Goal: Complete application form: Complete application form

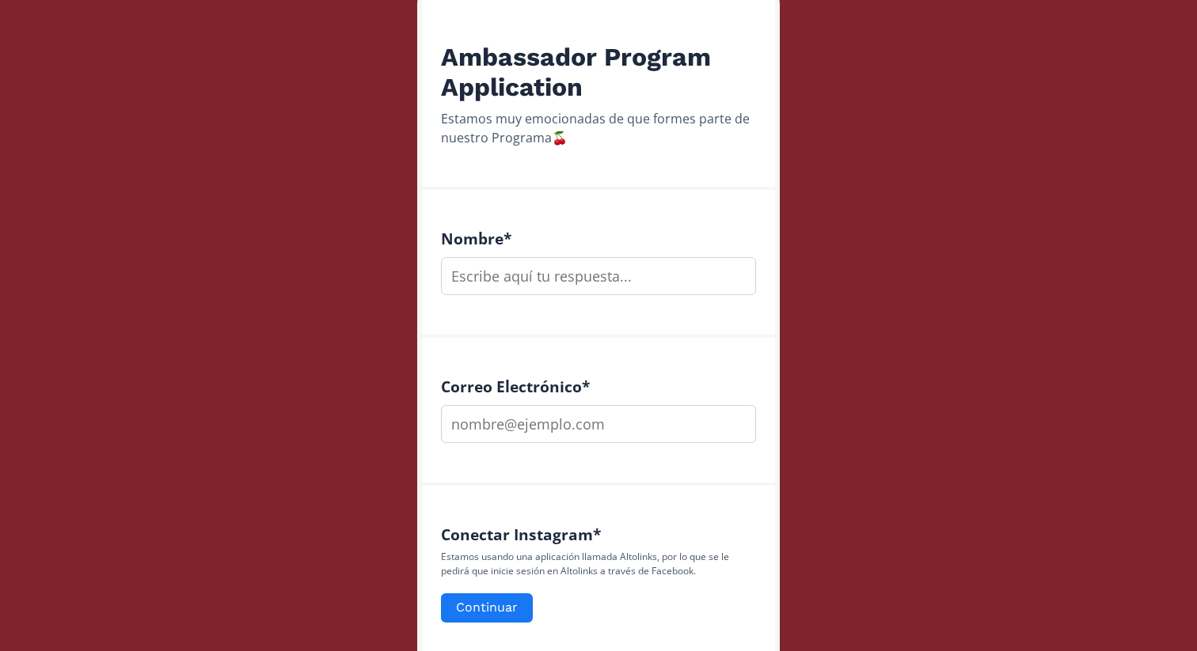
scroll to position [298, 0]
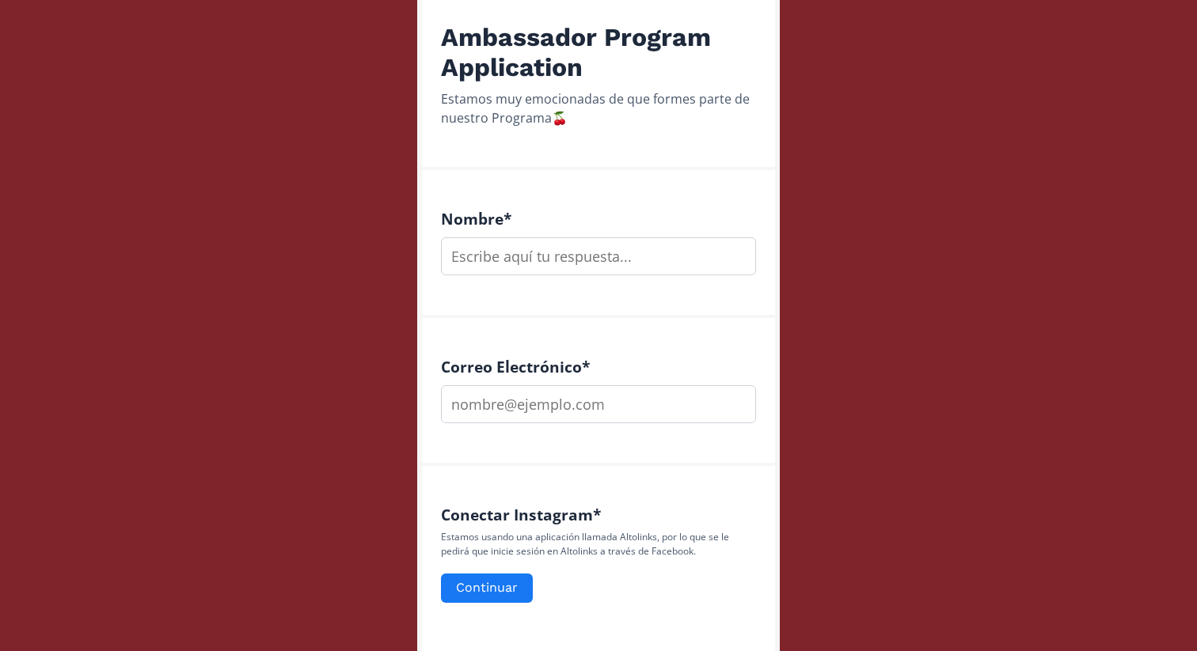
click at [546, 260] on input "text" at bounding box center [598, 256] width 315 height 38
type input "[PERSON_NAME]"
click at [624, 406] on input "email" at bounding box center [598, 404] width 315 height 38
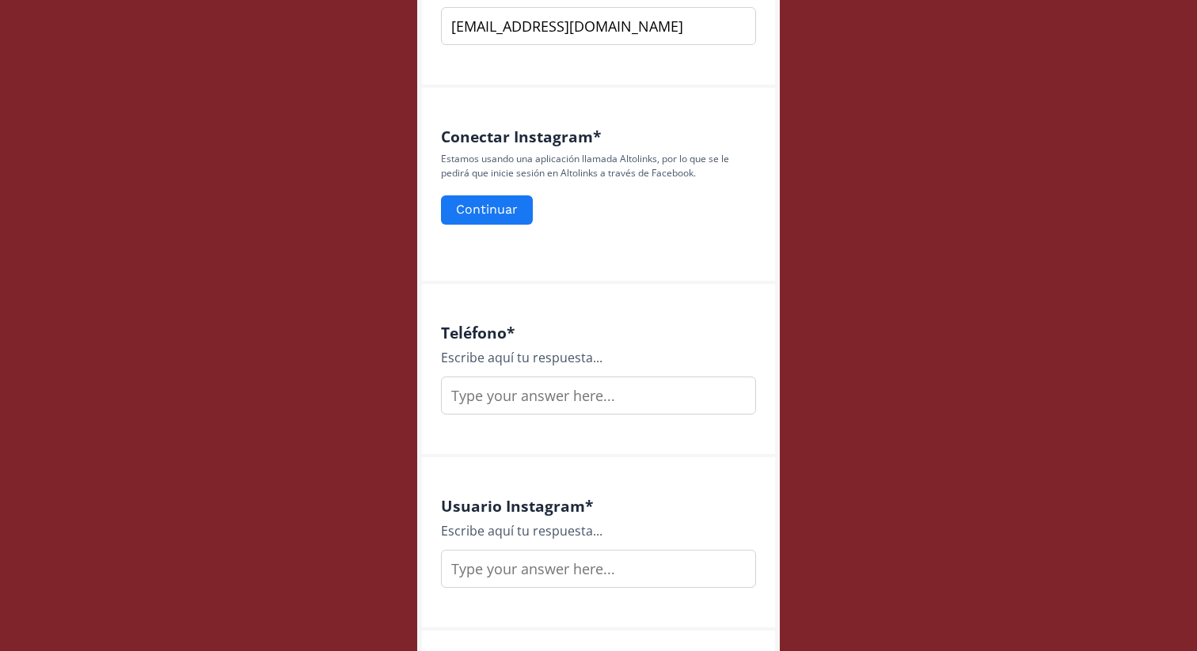
scroll to position [696, 0]
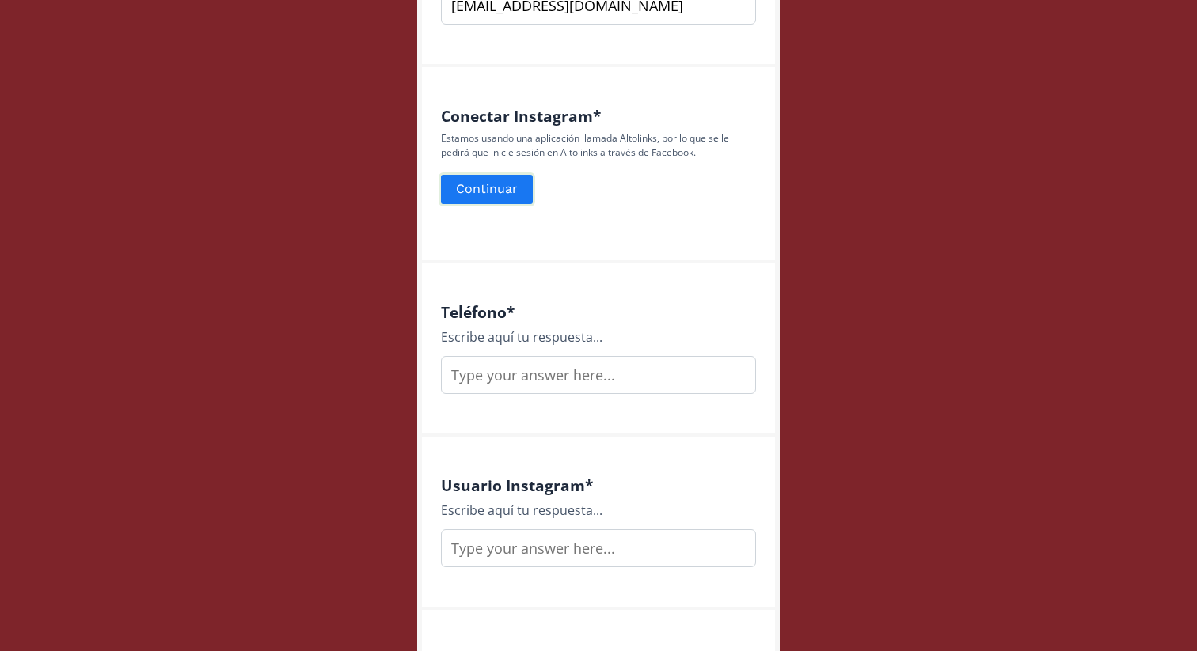
type input "[EMAIL_ADDRESS][DOMAIN_NAME]"
click at [490, 190] on button "Continuar" at bounding box center [486, 190] width 97 height 34
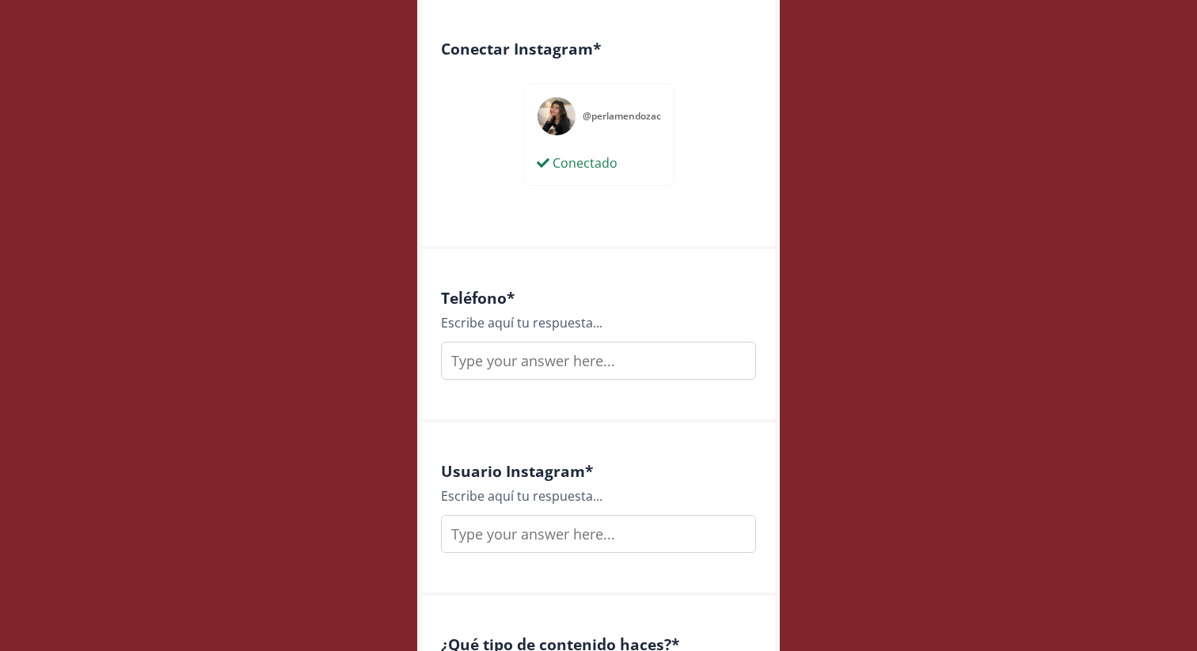
scroll to position [765, 0]
click at [654, 366] on input "text" at bounding box center [598, 359] width 315 height 38
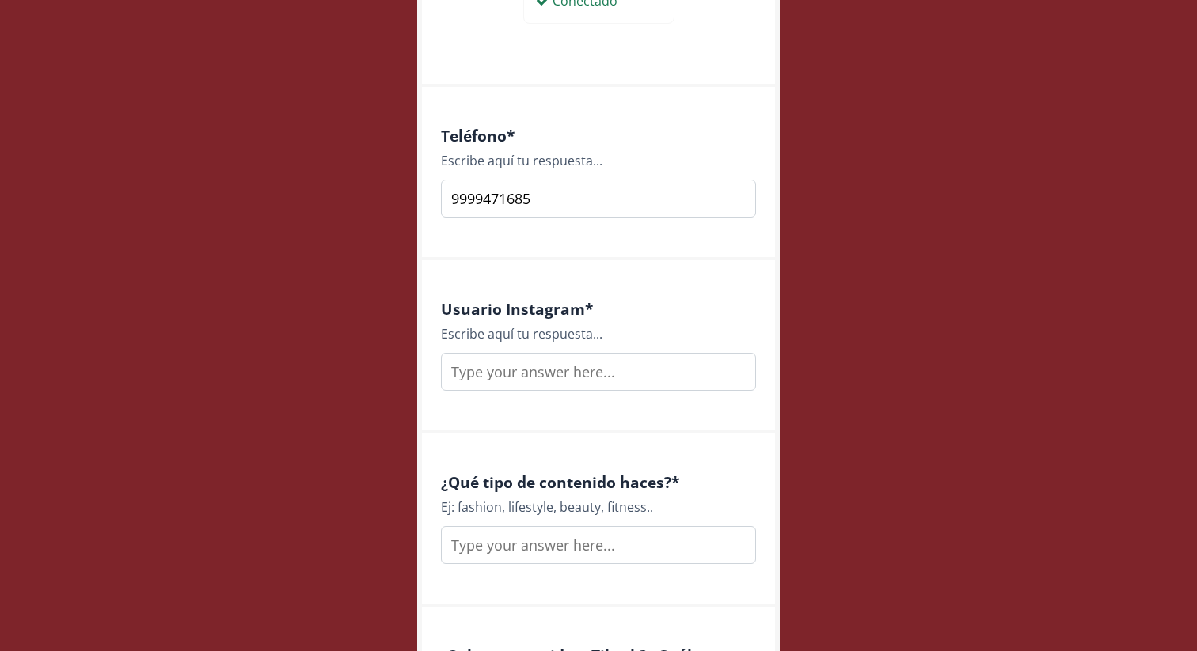
scroll to position [981, 0]
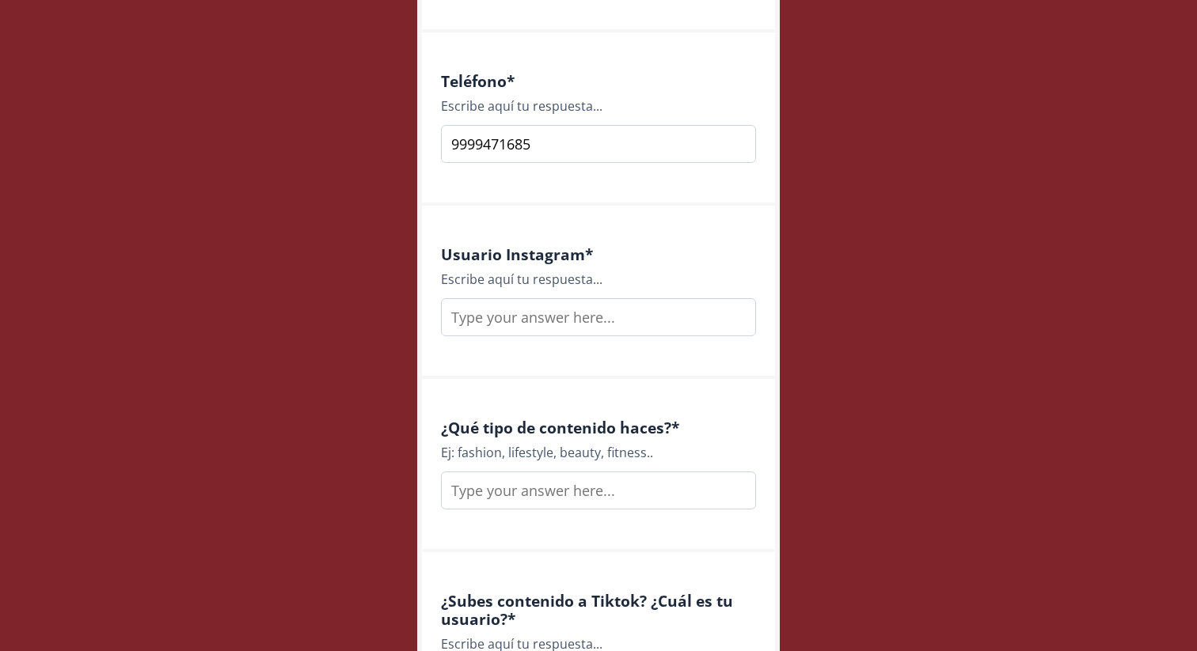
type input "9999471685"
click at [652, 338] on div "Usuario Instagram * Escribe aquí tu respuesta..." at bounding box center [598, 292] width 353 height 173
click at [652, 325] on input "text" at bounding box center [598, 317] width 315 height 38
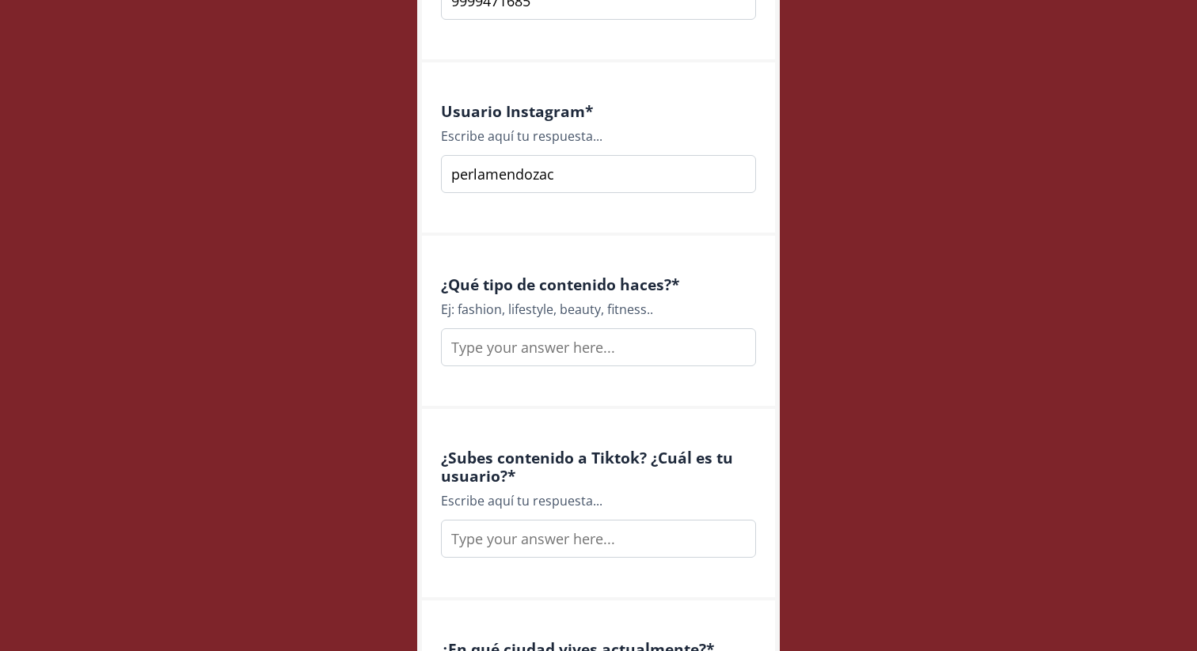
scroll to position [1127, 0]
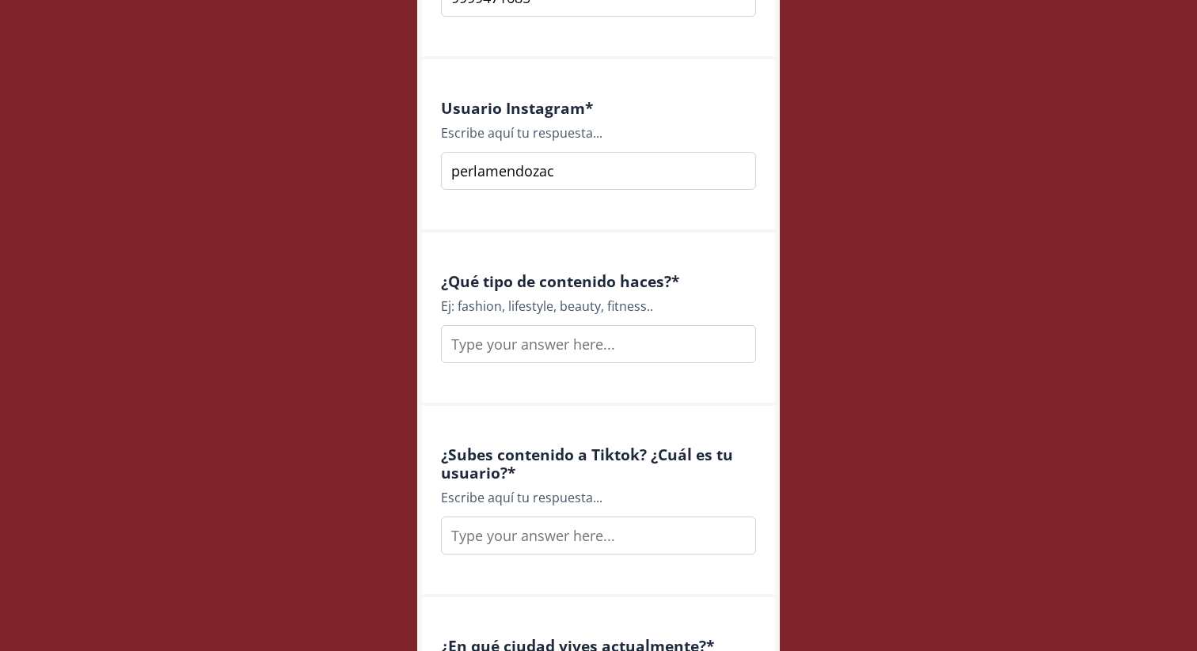
type input "perlamendozac"
click at [652, 355] on input "text" at bounding box center [598, 344] width 315 height 38
click at [719, 341] on input "fashion, lifestyle, beauty, self care," at bounding box center [598, 344] width 315 height 38
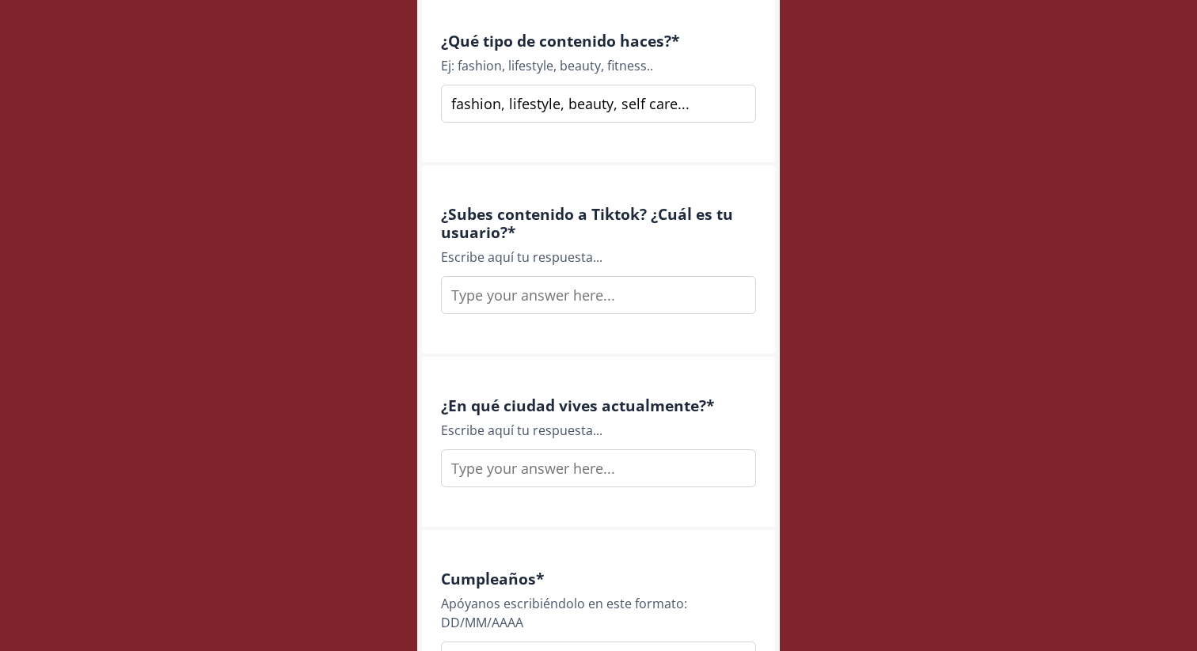
scroll to position [1394, 0]
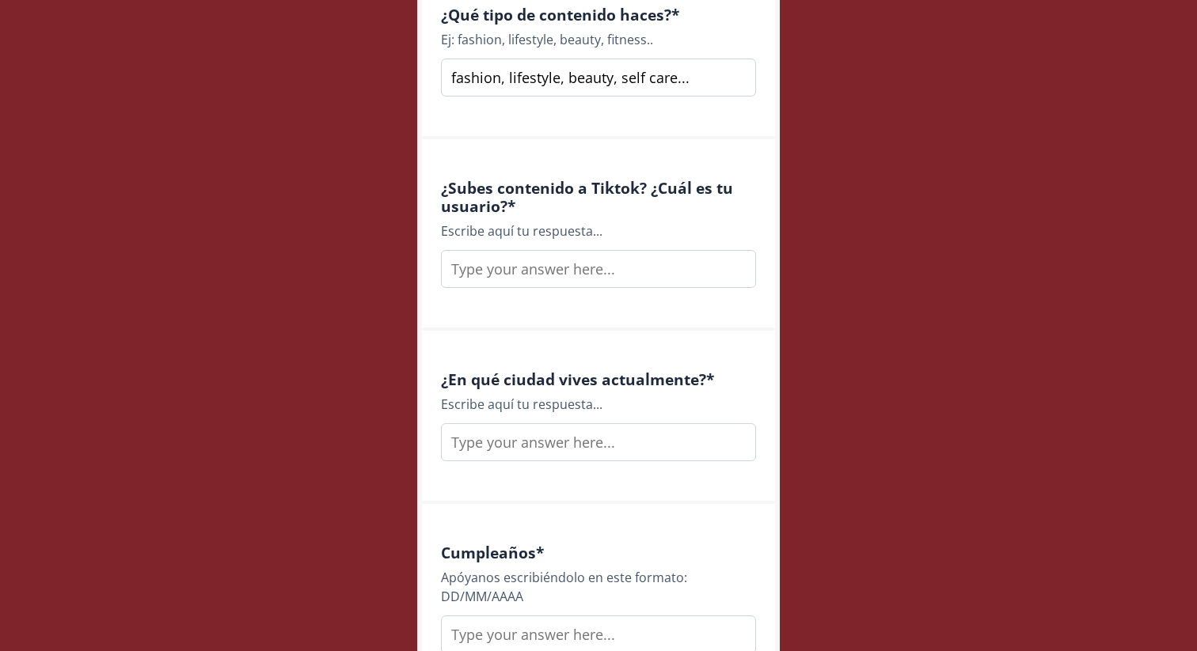
type input "fashion, lifestyle, beauty, self care..."
click at [616, 256] on input "text" at bounding box center [598, 269] width 315 height 38
type input "perlaamendozaa"
click at [598, 451] on input "text" at bounding box center [598, 442] width 315 height 38
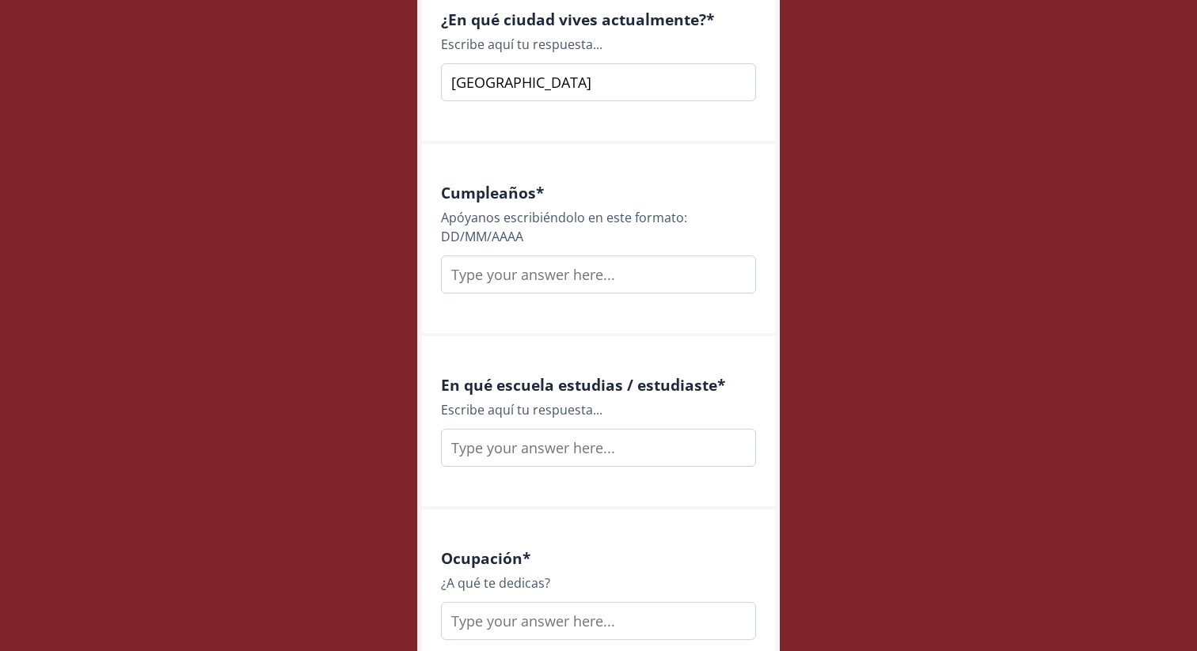
scroll to position [1763, 0]
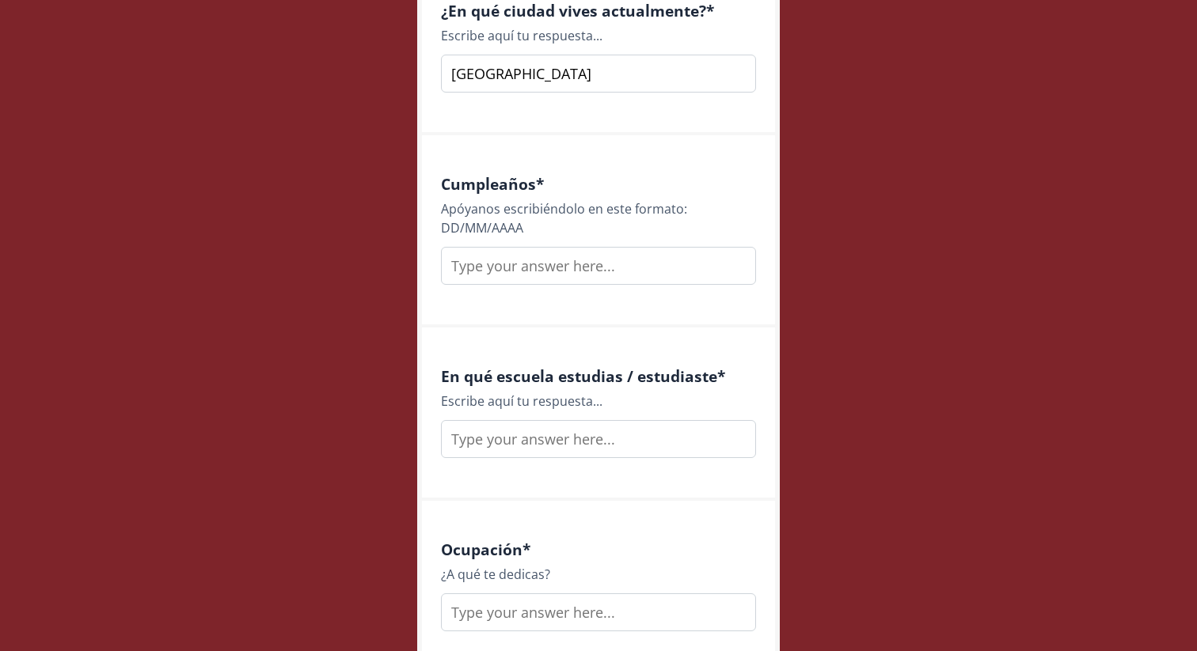
type input "Mérida"
click at [598, 270] on input "text" at bounding box center [598, 266] width 315 height 38
type input "1"
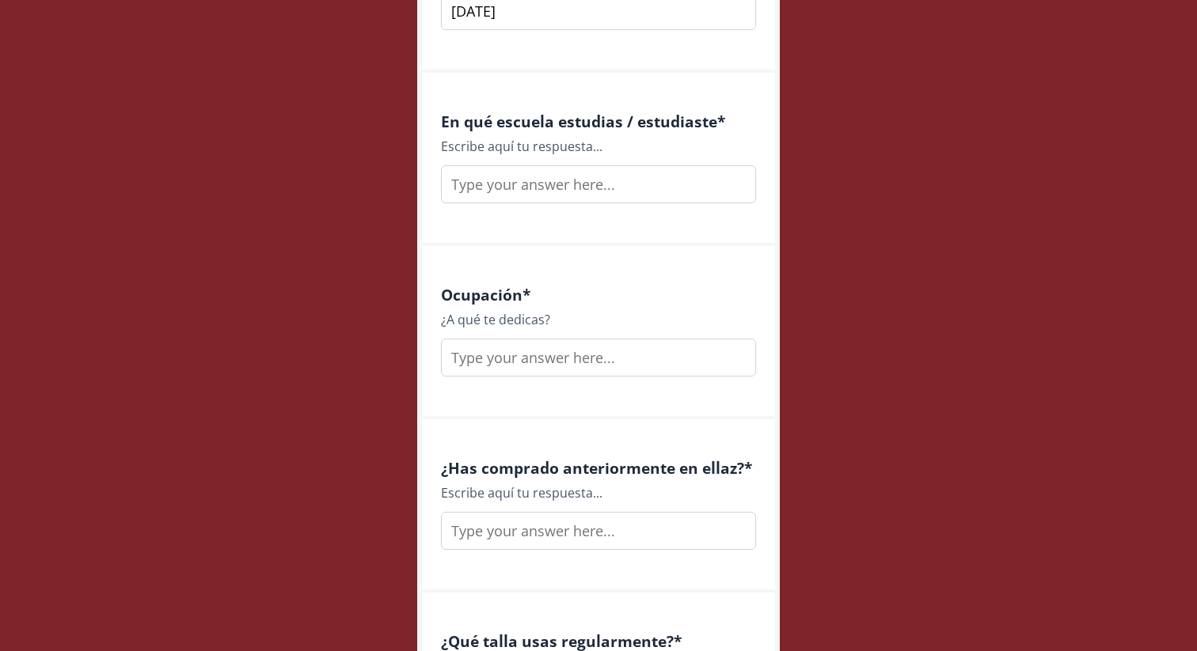
scroll to position [2057, 0]
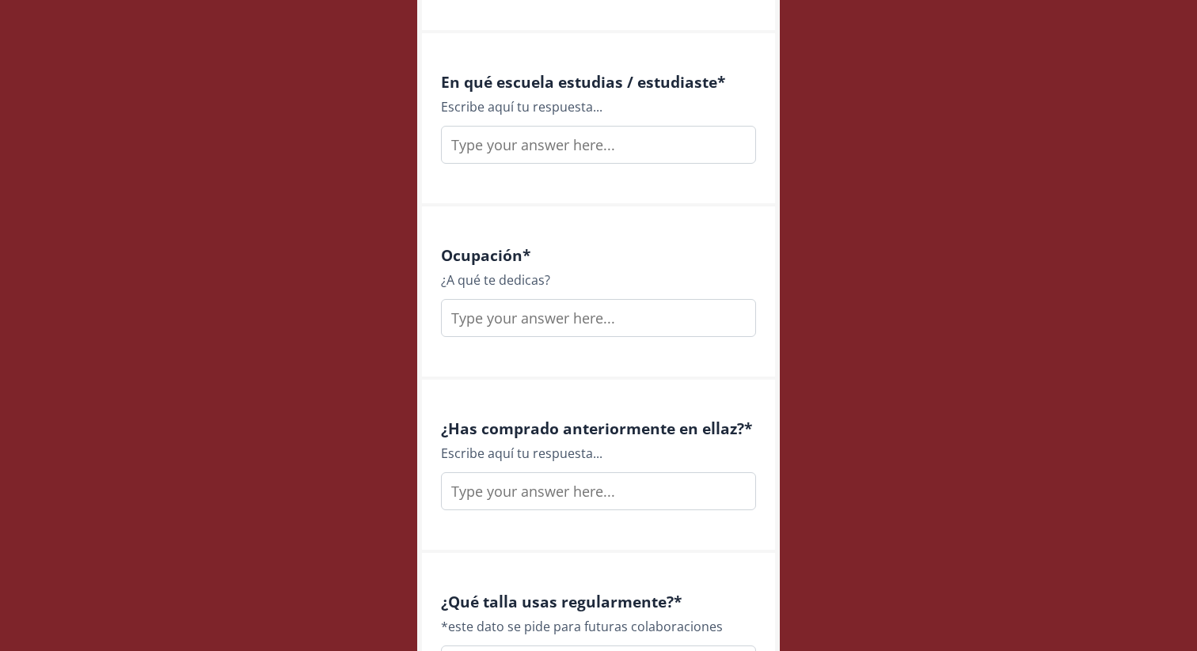
type input "25/07/1996"
click at [629, 142] on input "text" at bounding box center [598, 145] width 315 height 38
type input "Anáhuac"
click at [597, 316] on input "text" at bounding box center [598, 318] width 315 height 38
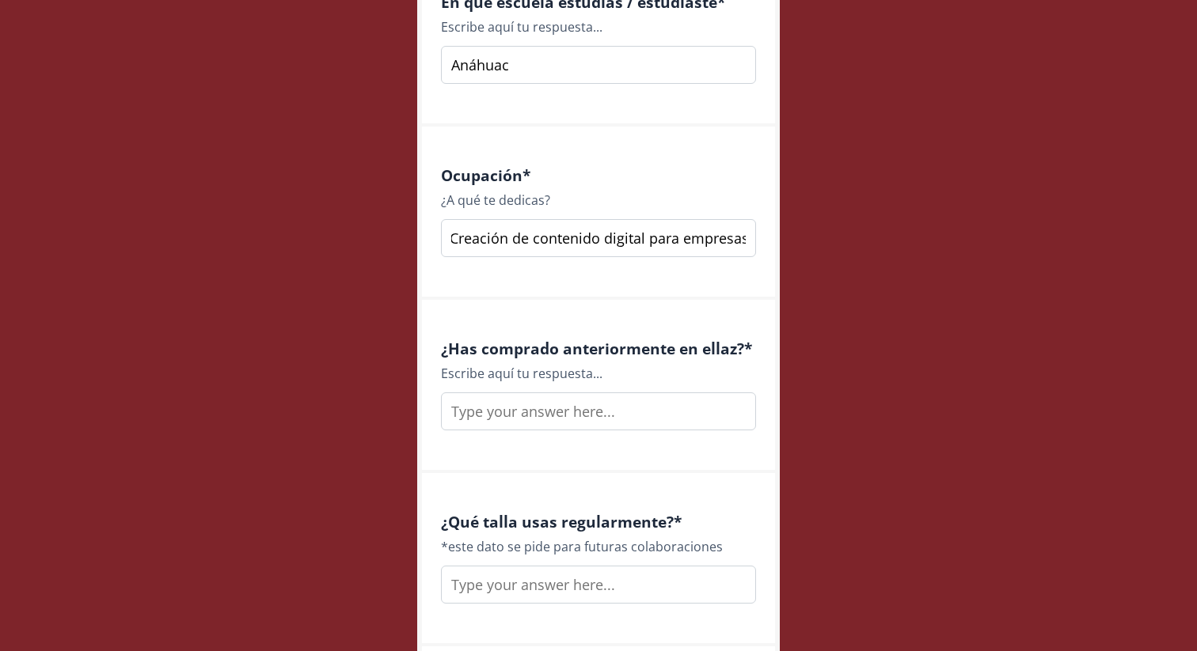
scroll to position [2145, 0]
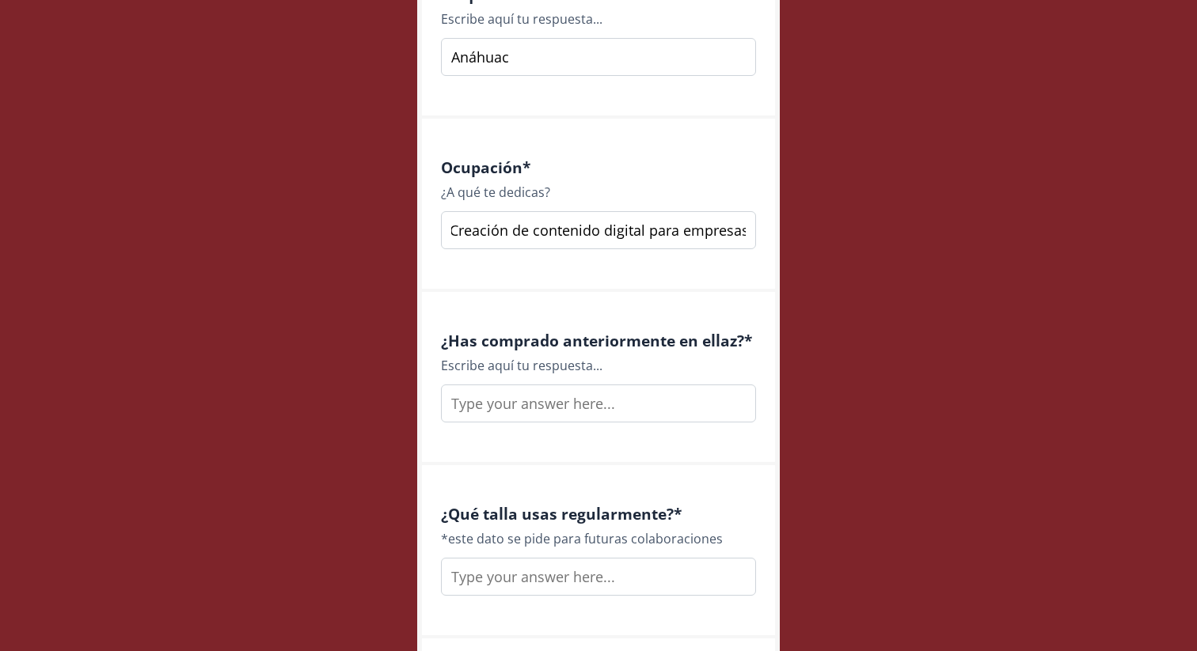
type input "Creación de contenido digital para empresas"
click at [582, 399] on input "text" at bounding box center [598, 404] width 315 height 38
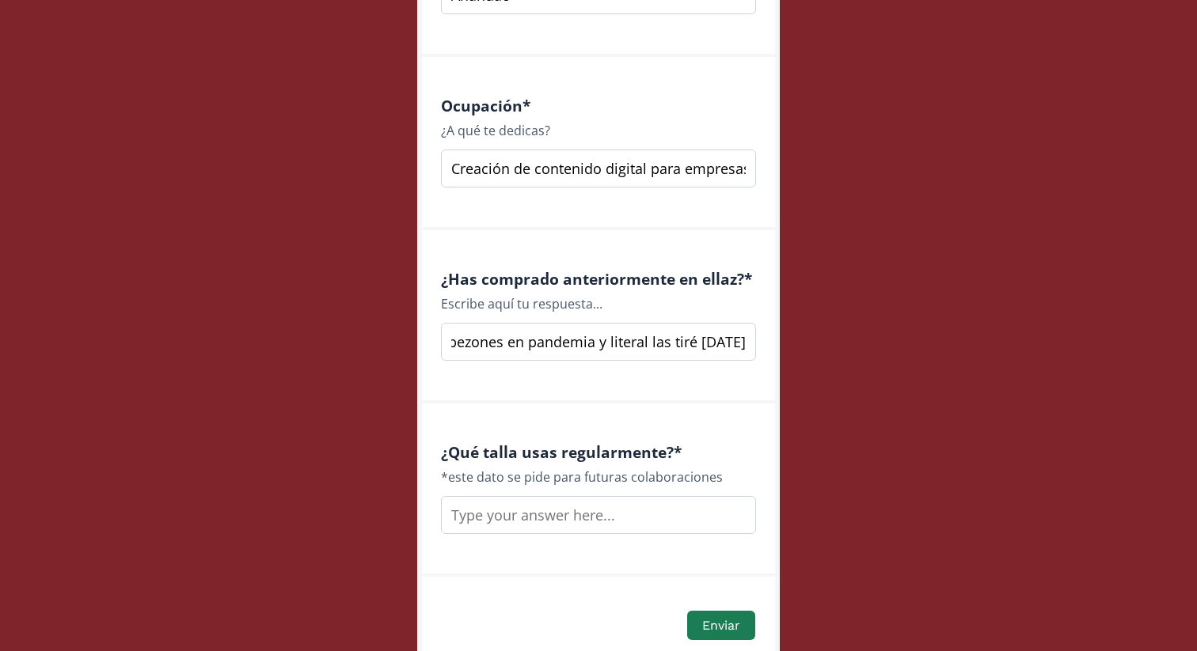
scroll to position [2255, 0]
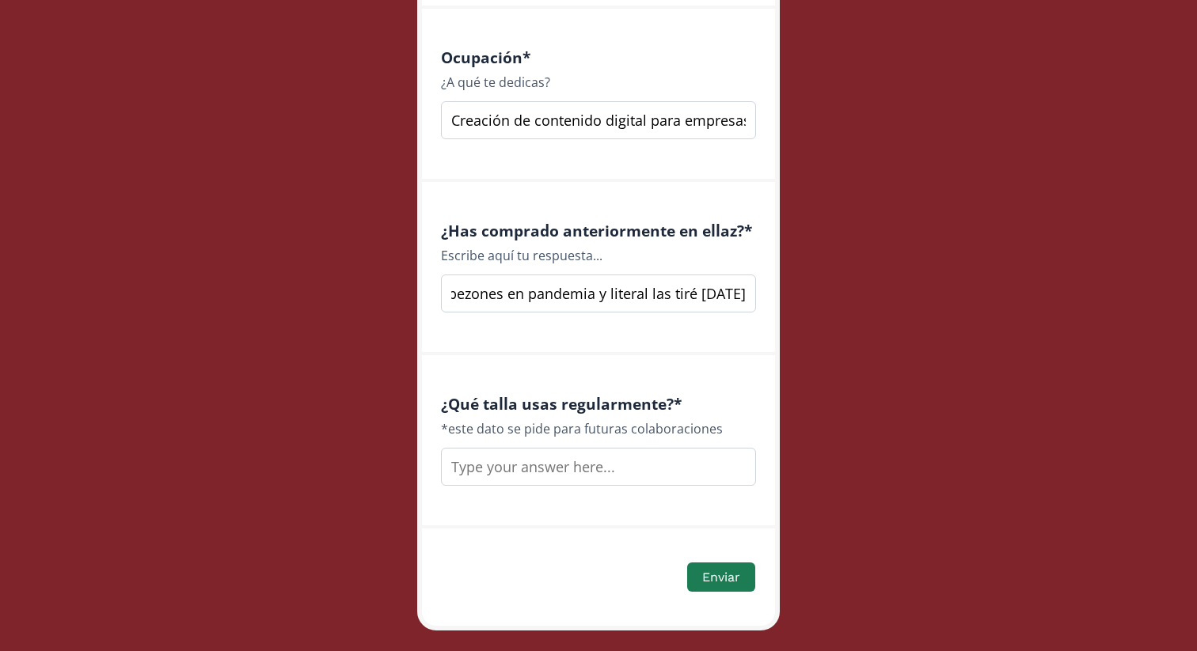
type input "OBVIO, ahi compré mis primeras dos cubre pezones en pandemia y literal las tiré…"
click at [551, 465] on input "text" at bounding box center [598, 467] width 315 height 38
type input "S o M (depende mucho de la prenda)"
click at [717, 566] on button "Enviar" at bounding box center [721, 577] width 73 height 34
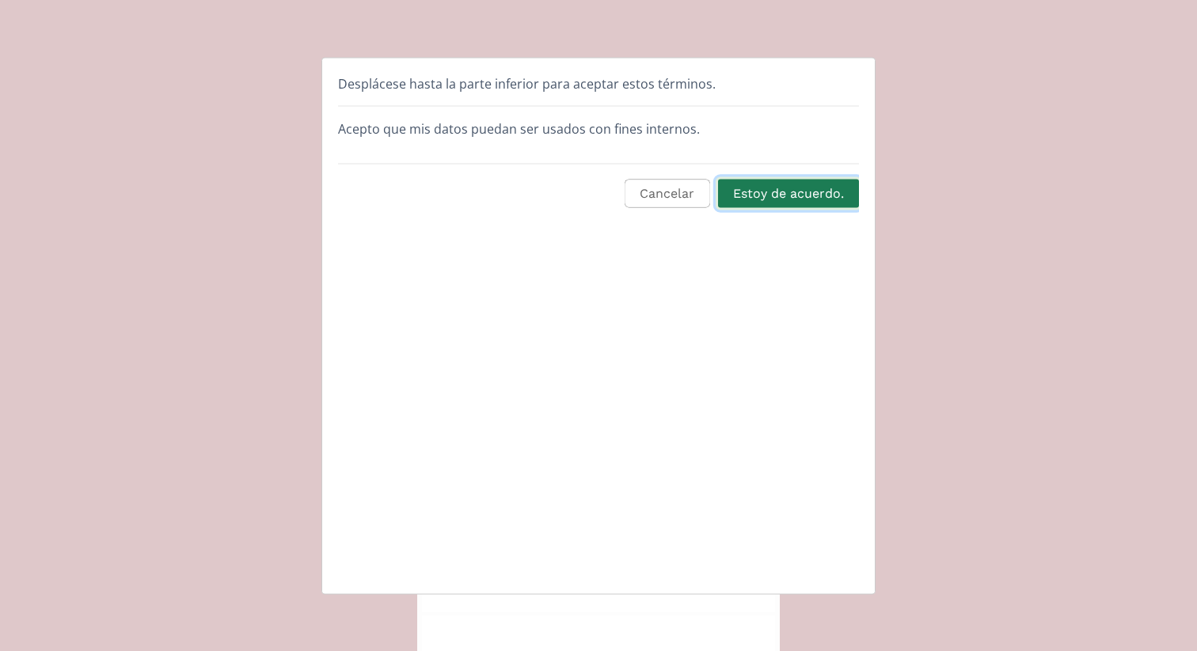
click at [825, 199] on button "Estoy de acuerdo." at bounding box center [788, 193] width 146 height 34
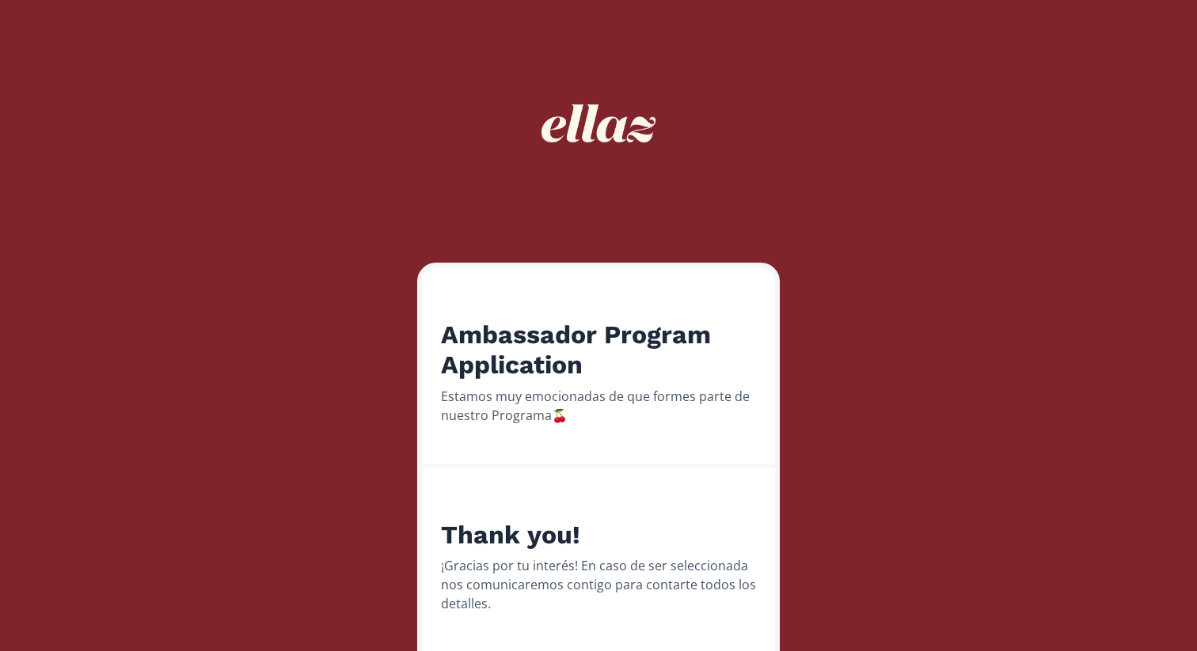
scroll to position [87, 0]
